Goal: Find specific page/section: Find specific page/section

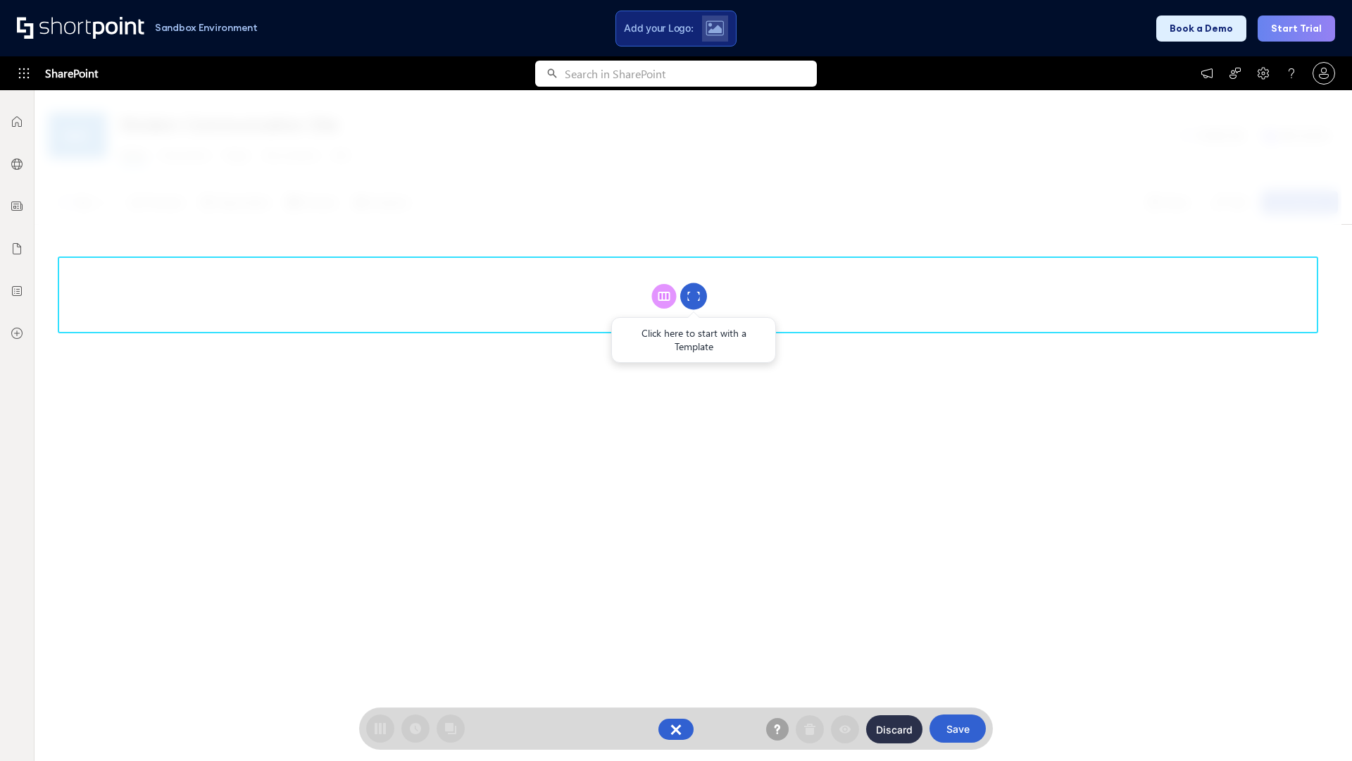
click at [694, 296] on circle at bounding box center [693, 296] width 27 height 27
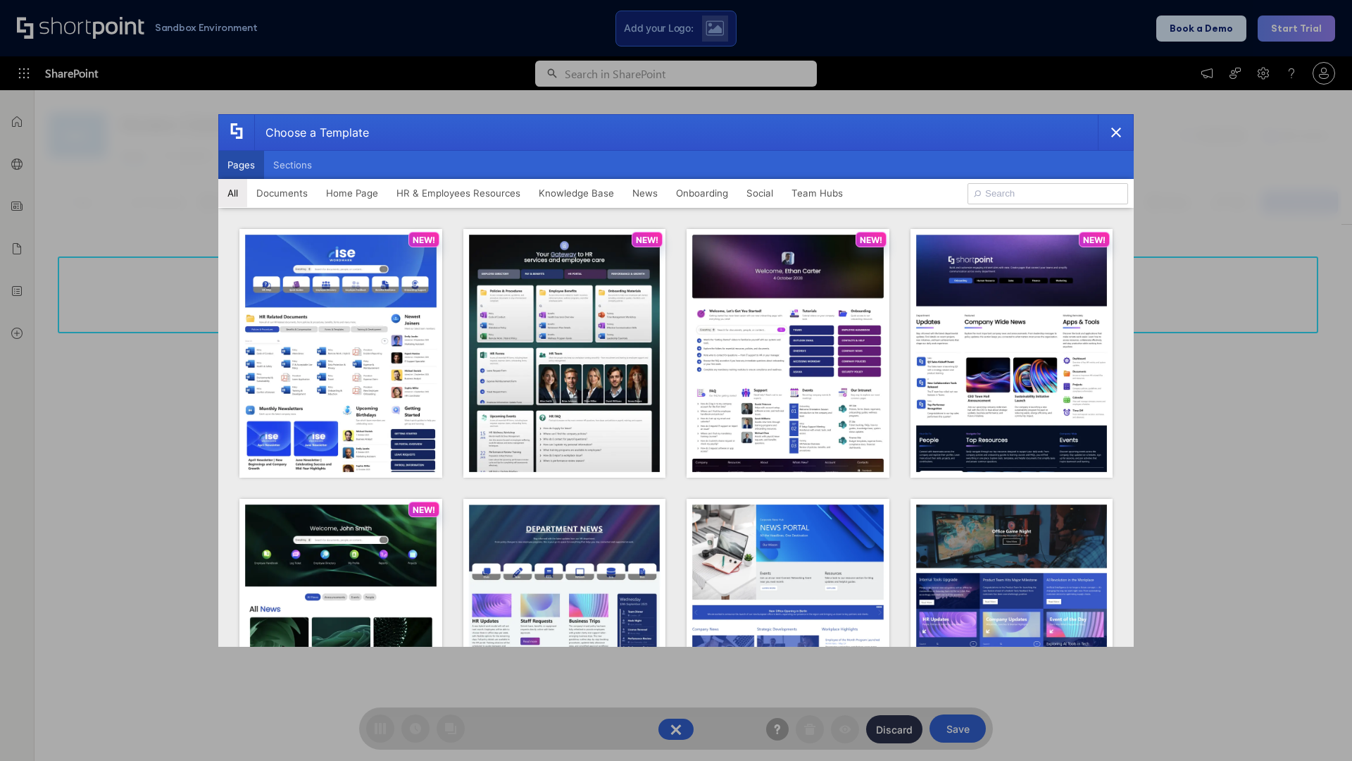
click at [241, 165] on button "Pages" at bounding box center [241, 165] width 46 height 28
type input "HR 9"
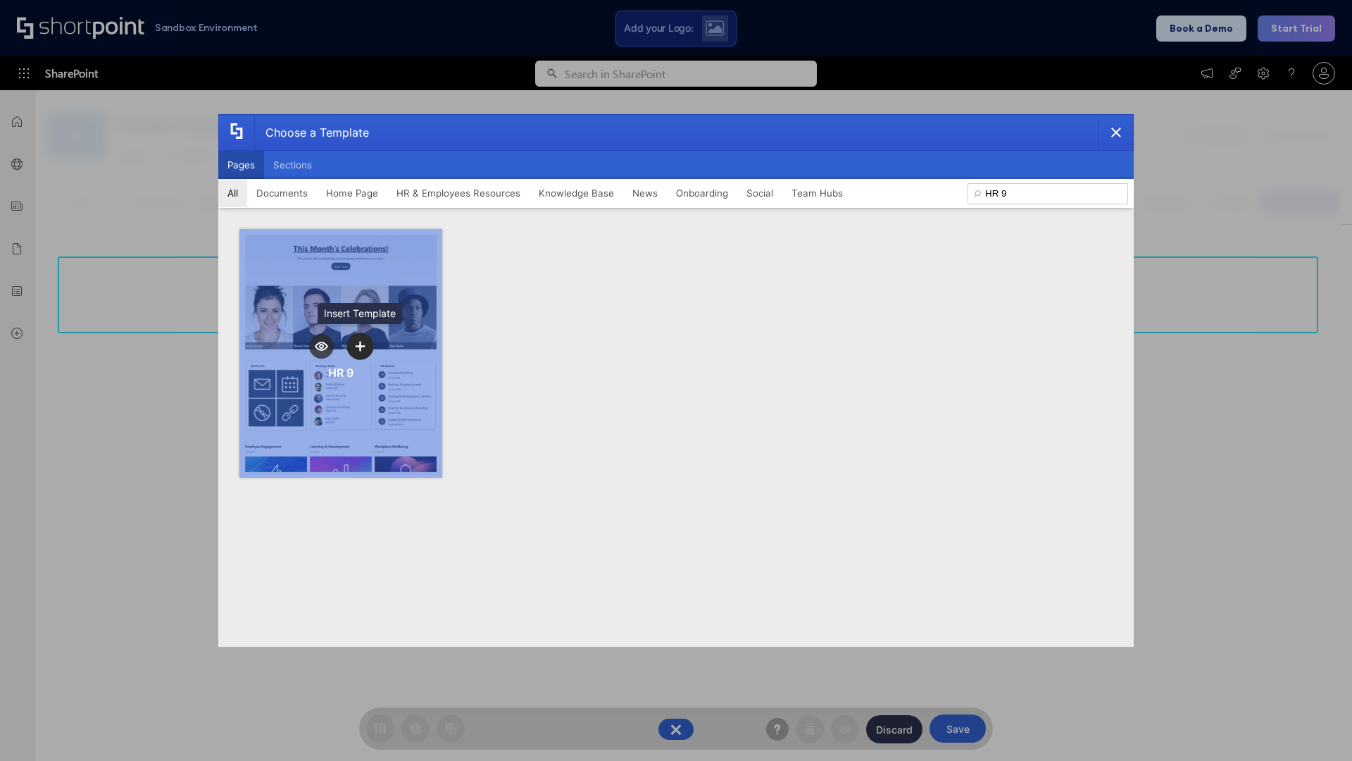
click at [360, 346] on icon "template selector" at bounding box center [360, 346] width 10 height 10
